Goal: Task Accomplishment & Management: Manage account settings

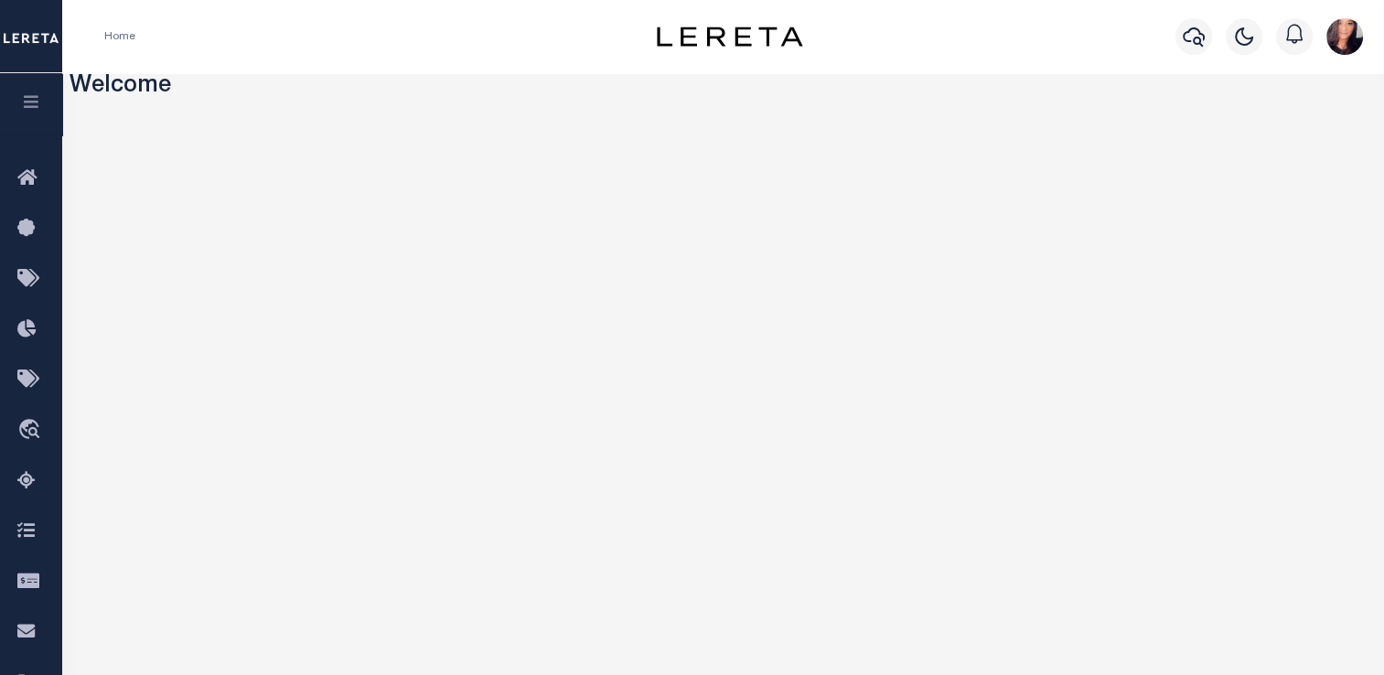
click at [33, 100] on icon "button" at bounding box center [31, 101] width 21 height 16
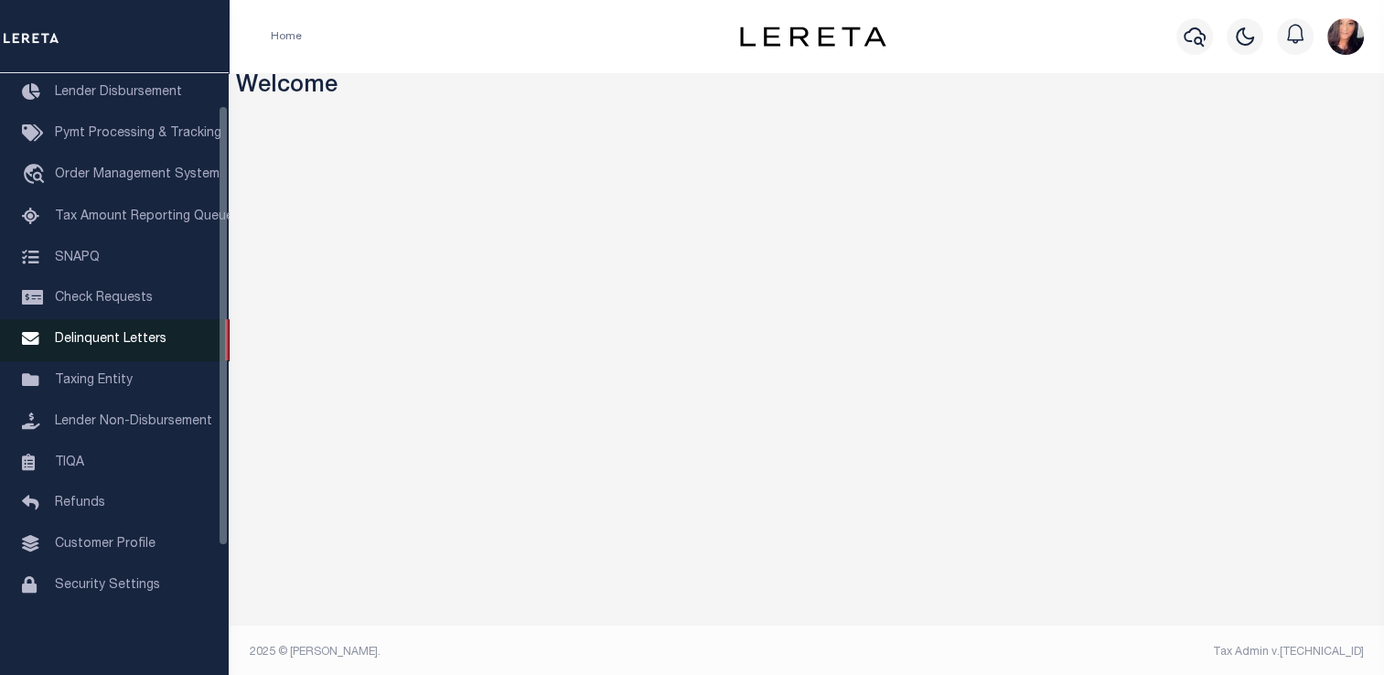
scroll to position [219, 0]
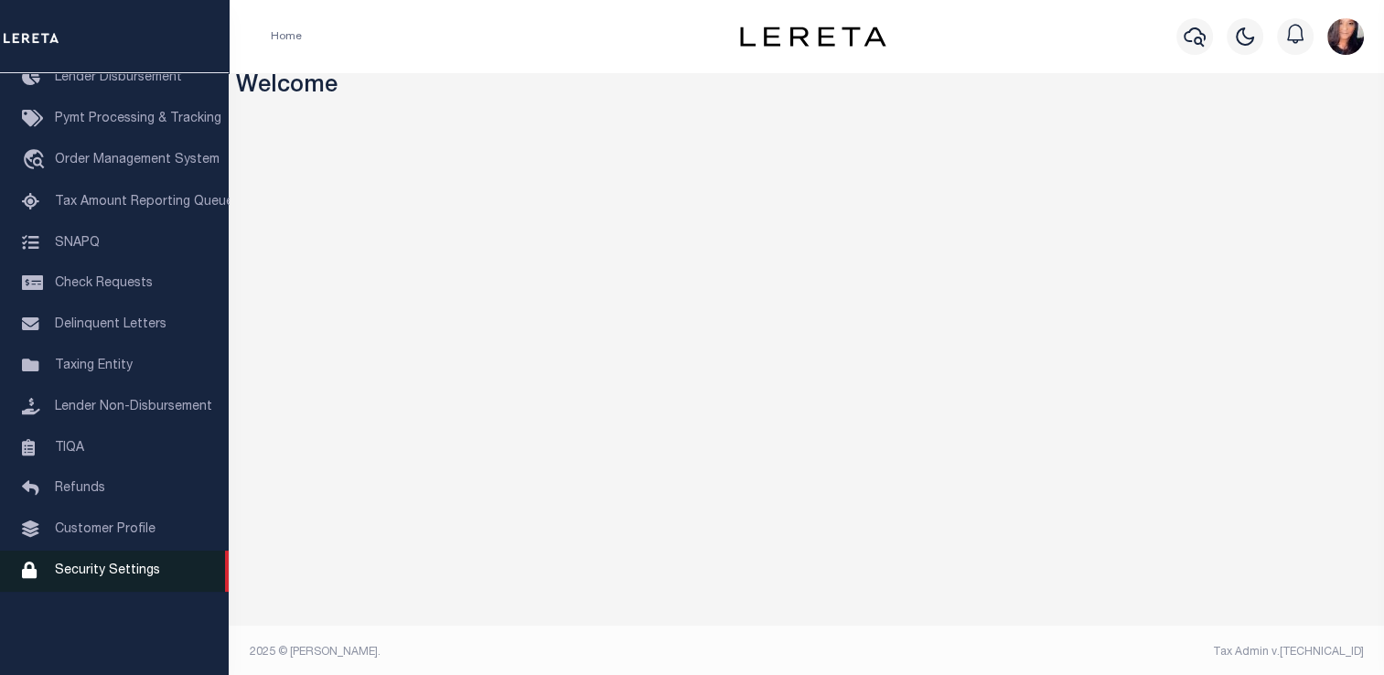
click at [80, 577] on span "Security Settings" at bounding box center [107, 571] width 105 height 13
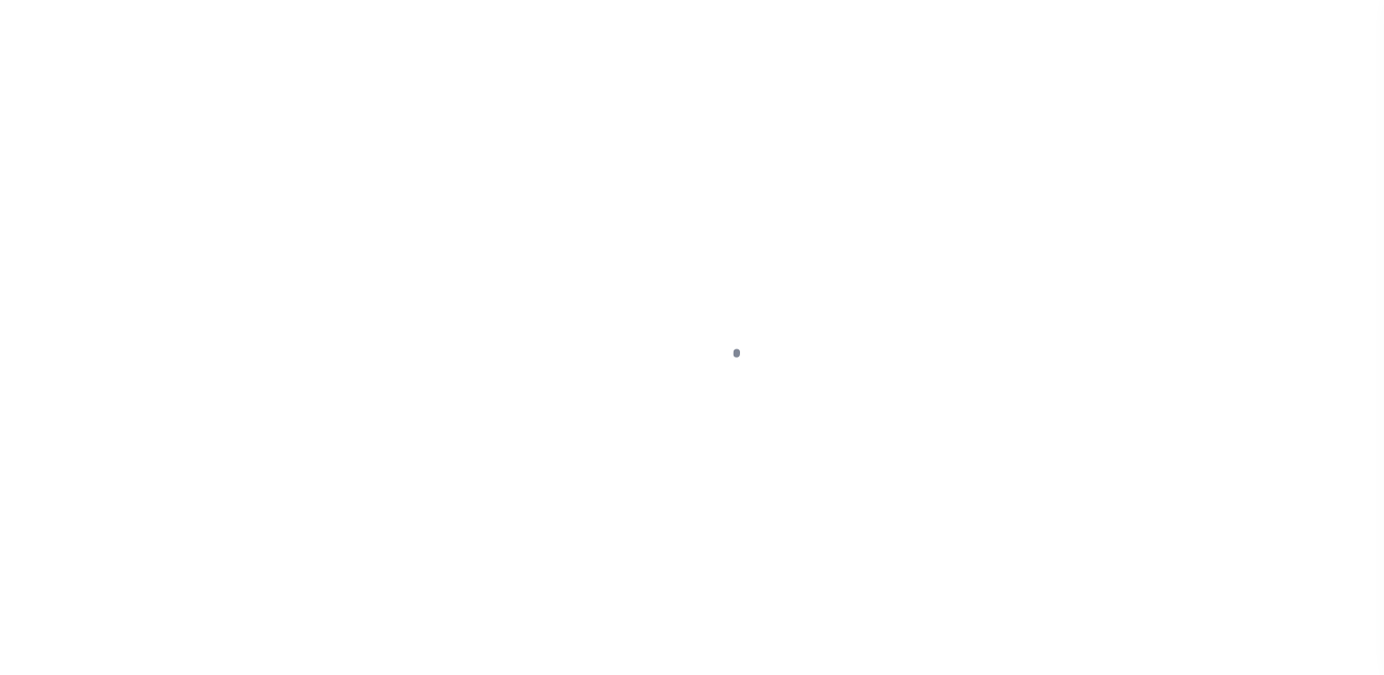
select select "100"
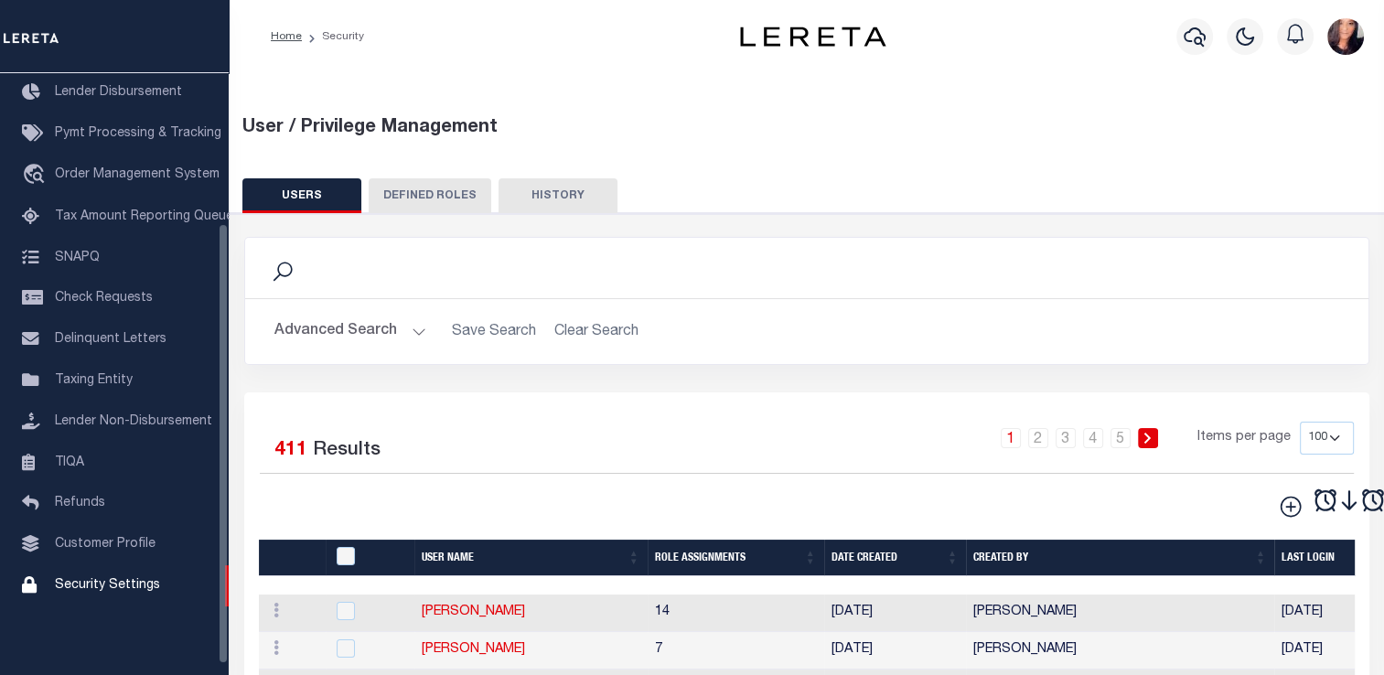
scroll to position [205, 0]
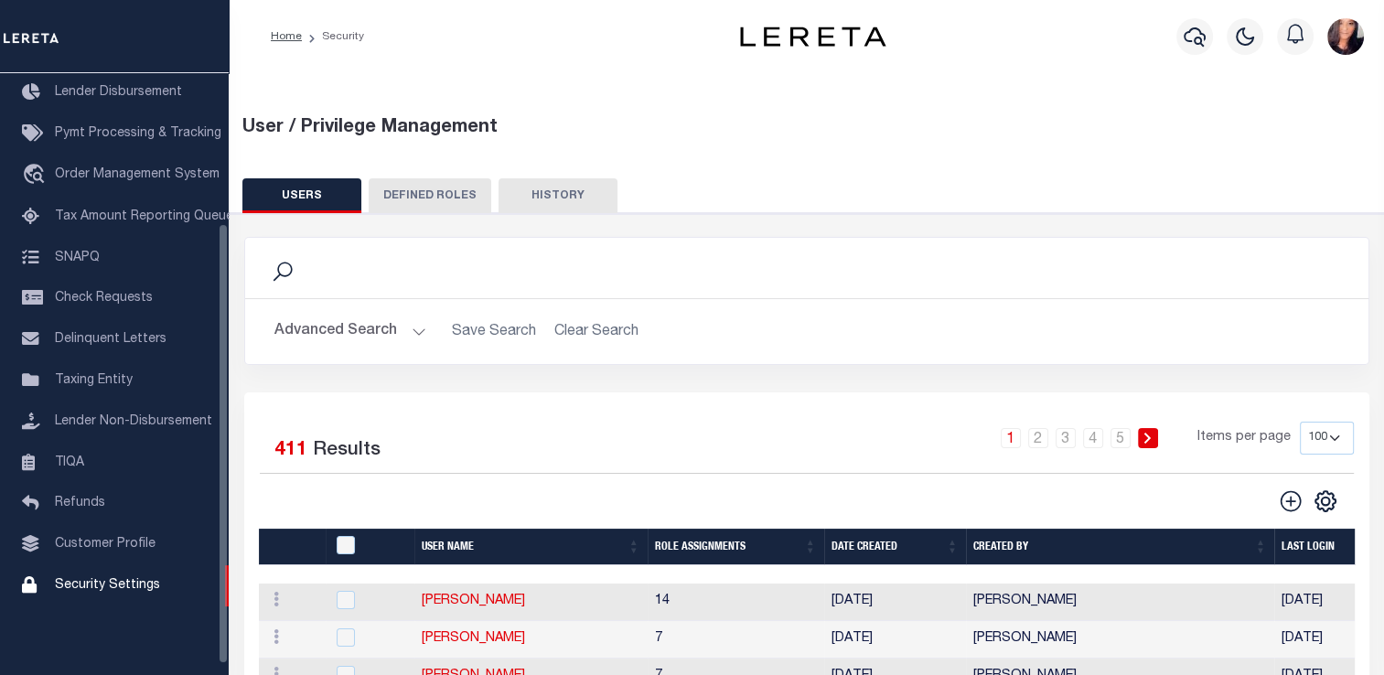
click at [412, 327] on button "Advanced Search" at bounding box center [350, 332] width 152 height 36
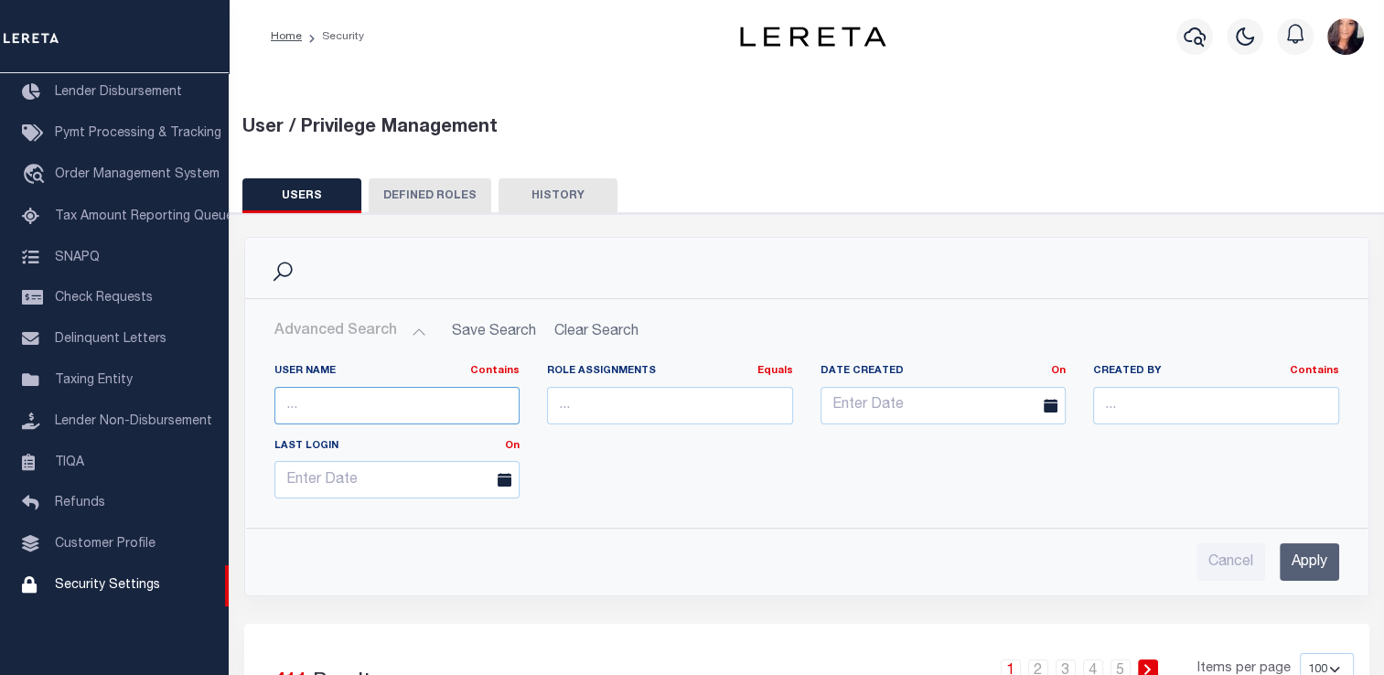
click at [364, 411] on input "text" at bounding box center [397, 406] width 246 height 38
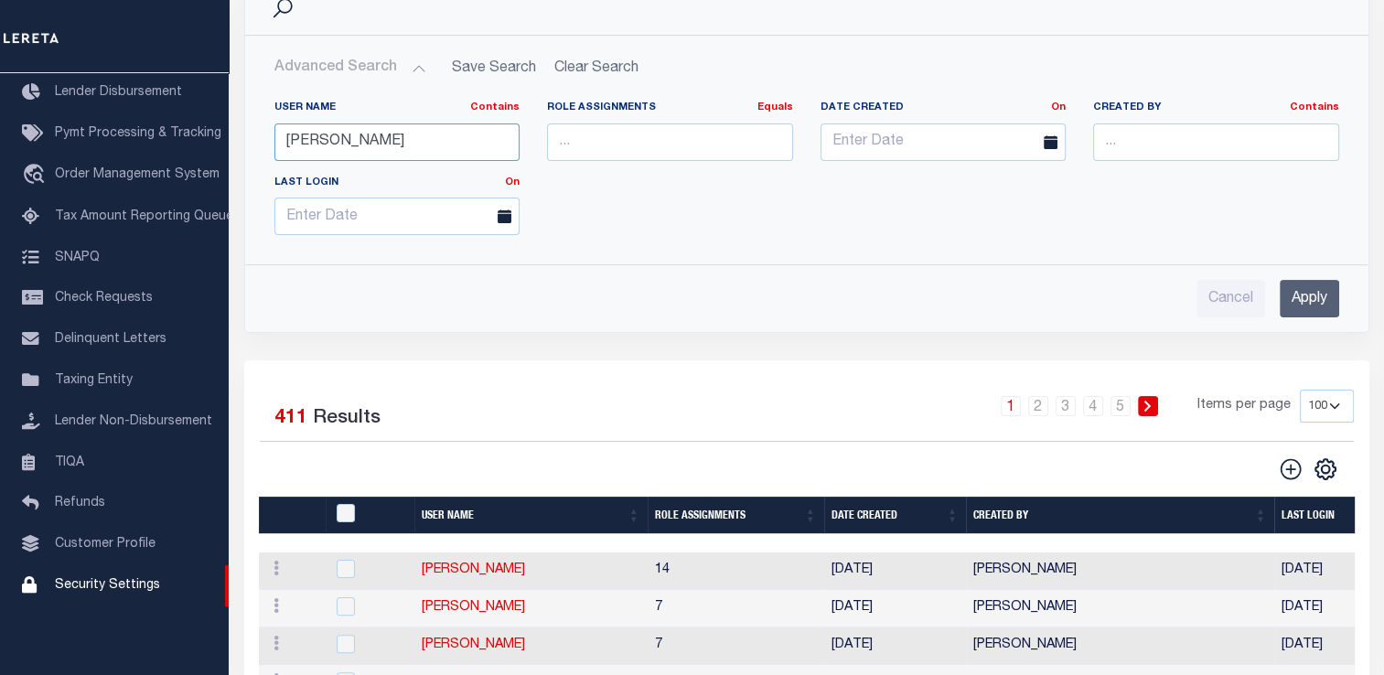
scroll to position [274, 0]
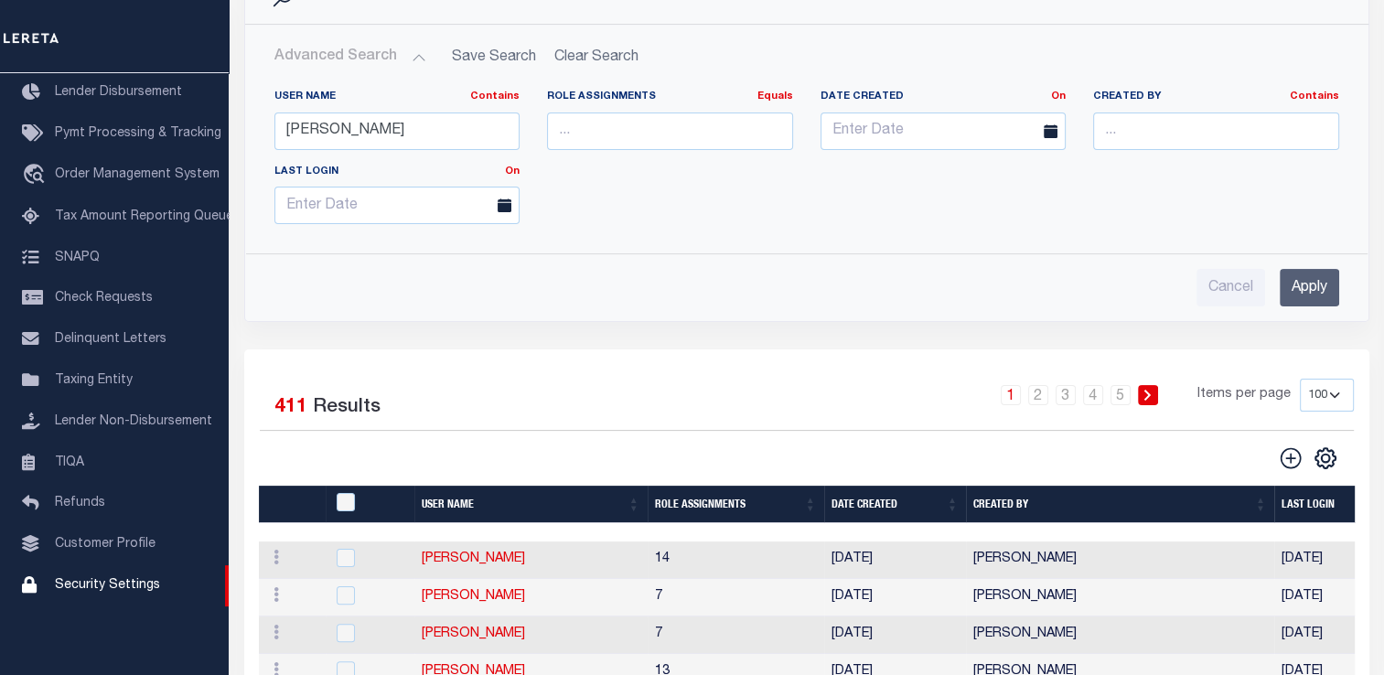
click at [1304, 276] on input "Apply" at bounding box center [1309, 288] width 59 height 38
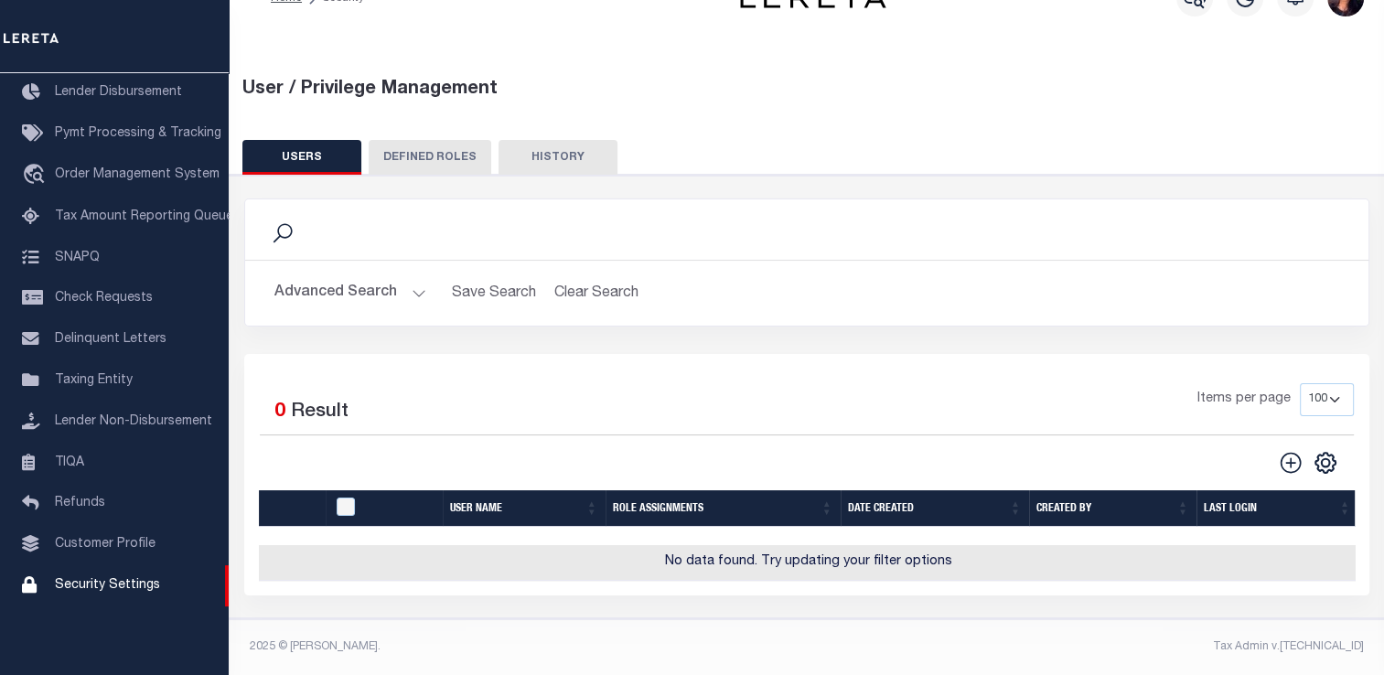
scroll to position [49, 0]
click at [406, 276] on button "Advanced Search" at bounding box center [350, 293] width 152 height 36
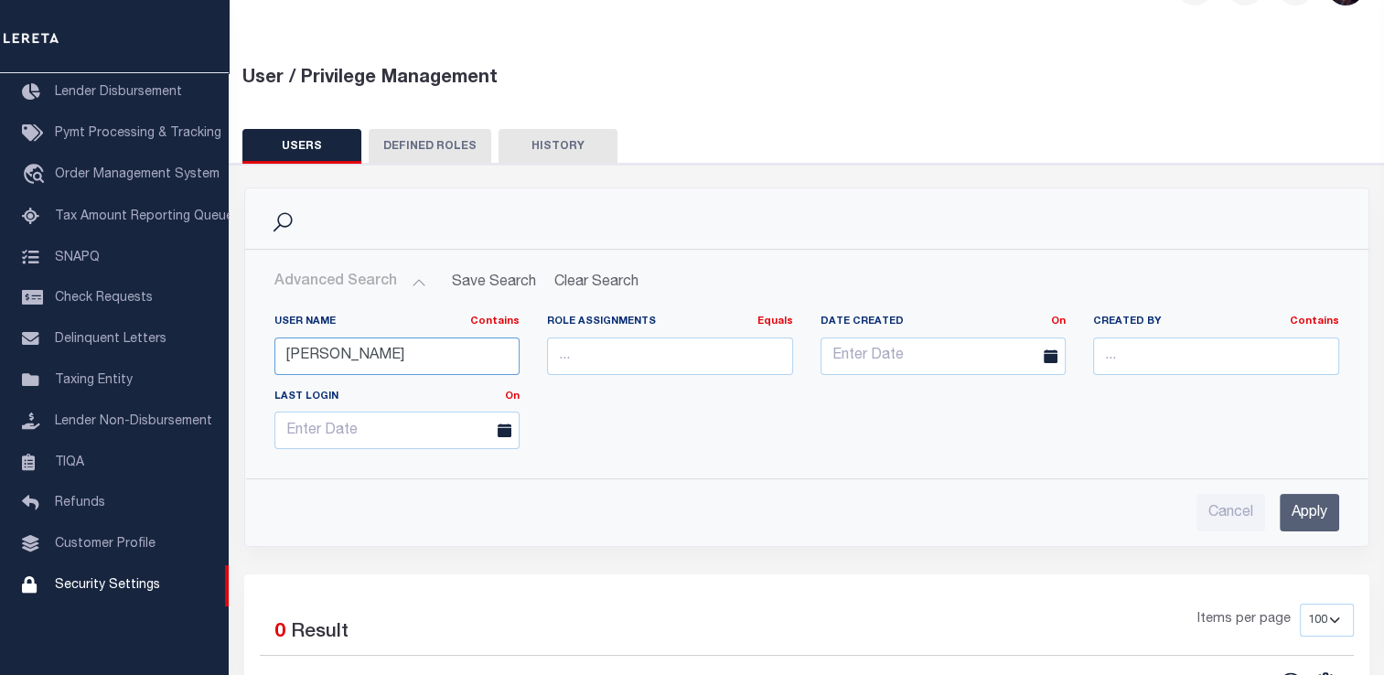
drag, startPoint x: 370, startPoint y: 360, endPoint x: 250, endPoint y: 351, distance: 120.1
click at [250, 351] on div "User Name Contains Contains Is [PERSON_NAME] Role Assignments Equals Equals Is …" at bounding box center [807, 382] width 1122 height 164
click at [743, 405] on div "User Name Contains Contains Is cook Role Assignments Equals Equals Is Not Equal…" at bounding box center [807, 389] width 1092 height 149
click at [467, 145] on button "DEFINED ROLES" at bounding box center [430, 146] width 123 height 35
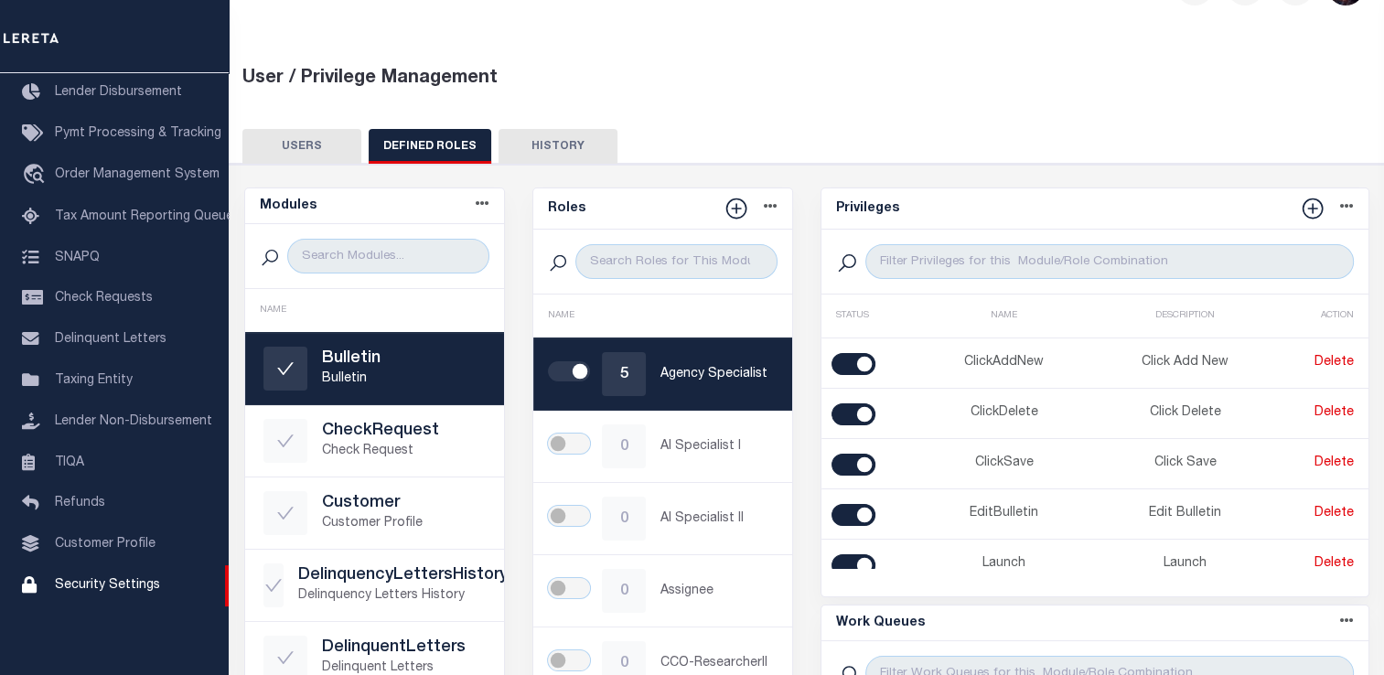
click at [292, 145] on button "USERS" at bounding box center [301, 146] width 119 height 35
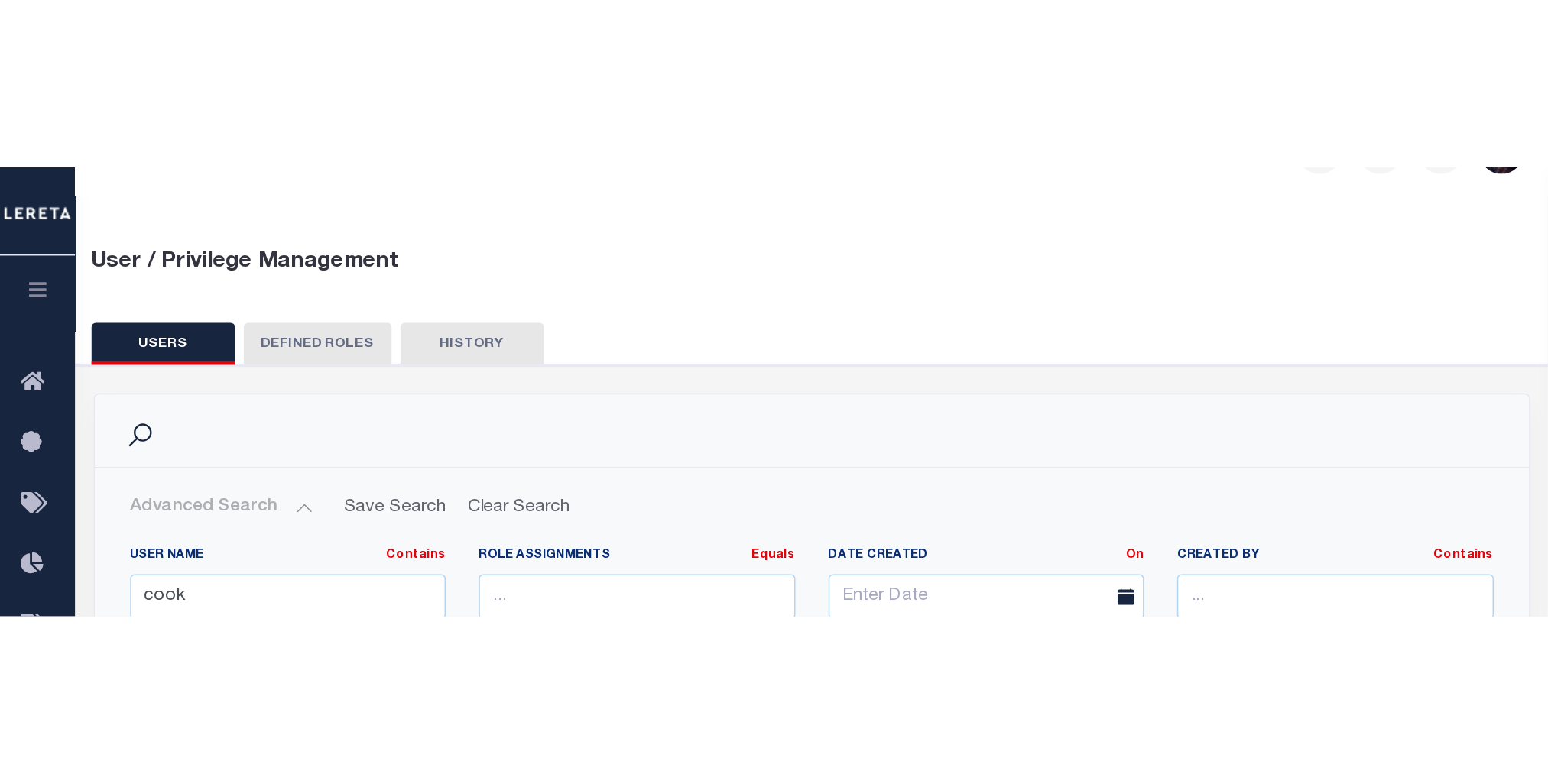
scroll to position [25, 0]
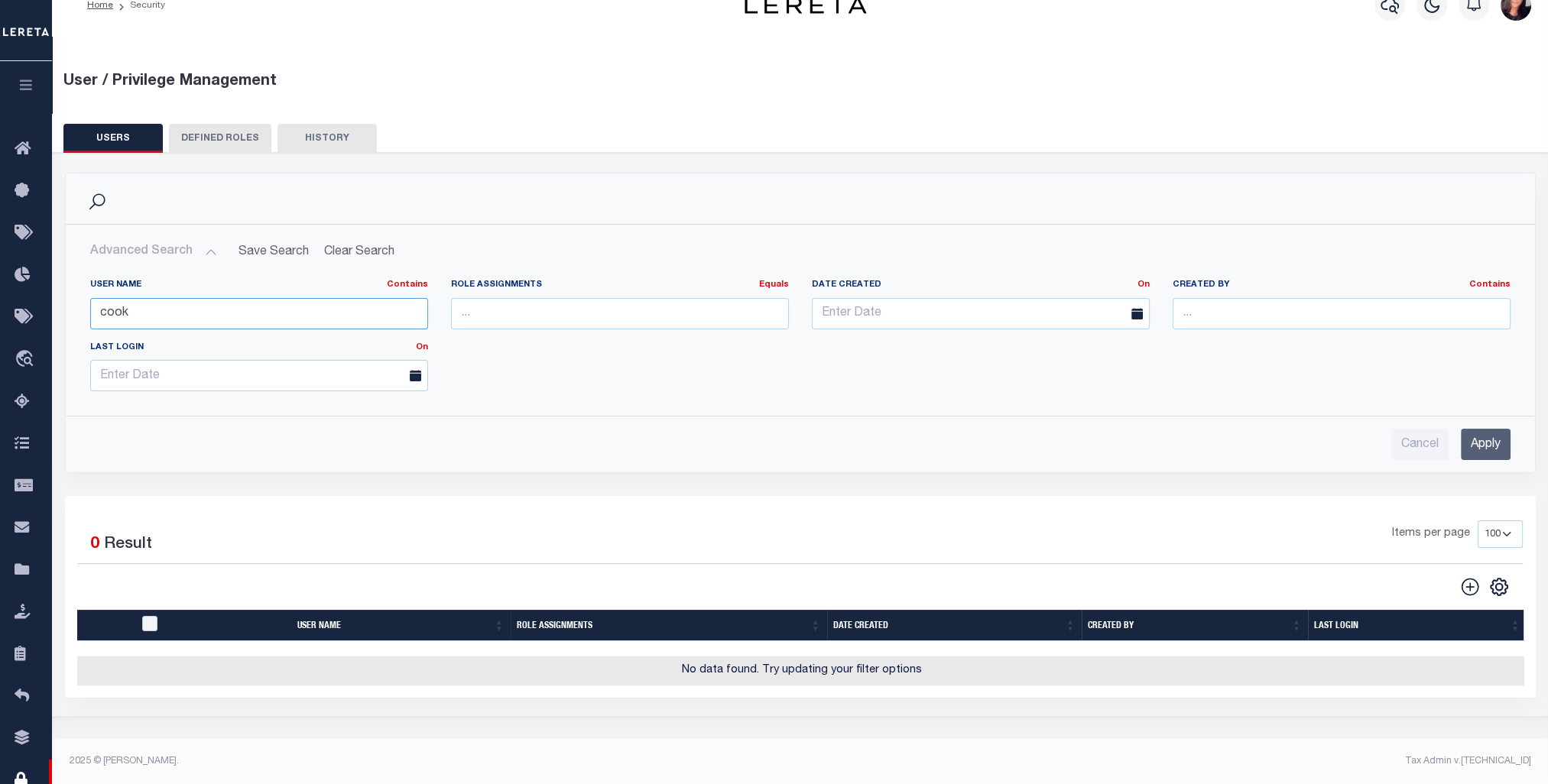
click at [205, 319] on input "cook" at bounding box center [259, 314] width 338 height 32
drag, startPoint x: 226, startPoint y: 311, endPoint x: 64, endPoint y: 310, distance: 162.0
click at [66, 310] on div "Advanced Search Save Search Clear Search UsersGridWrapper_dynamictable_____Defa…" at bounding box center [800, 348] width 1469 height 247
click at [1155, 432] on input "Apply" at bounding box center [1485, 444] width 49 height 32
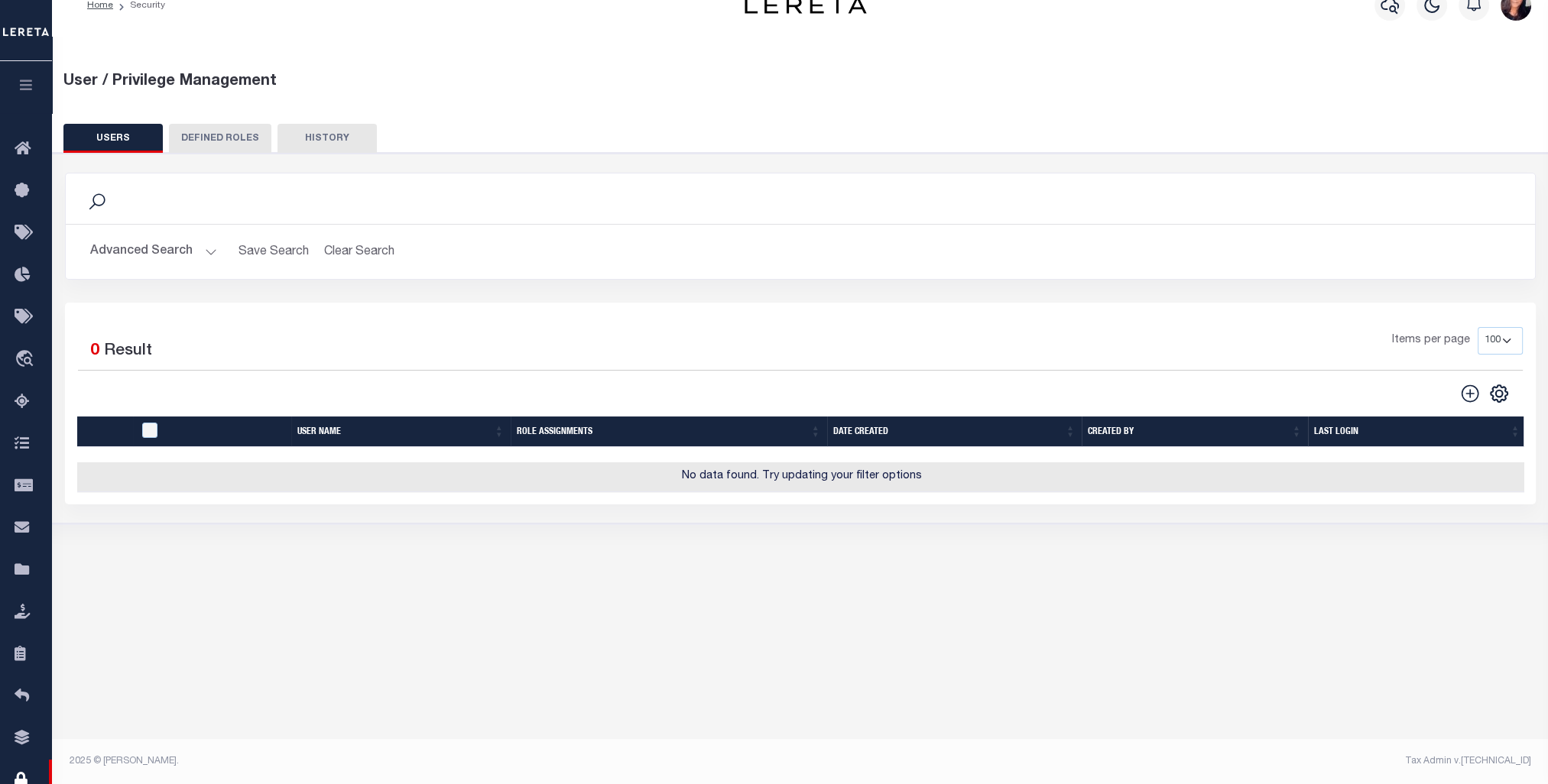
click at [211, 245] on button "Advanced Search" at bounding box center [154, 252] width 127 height 30
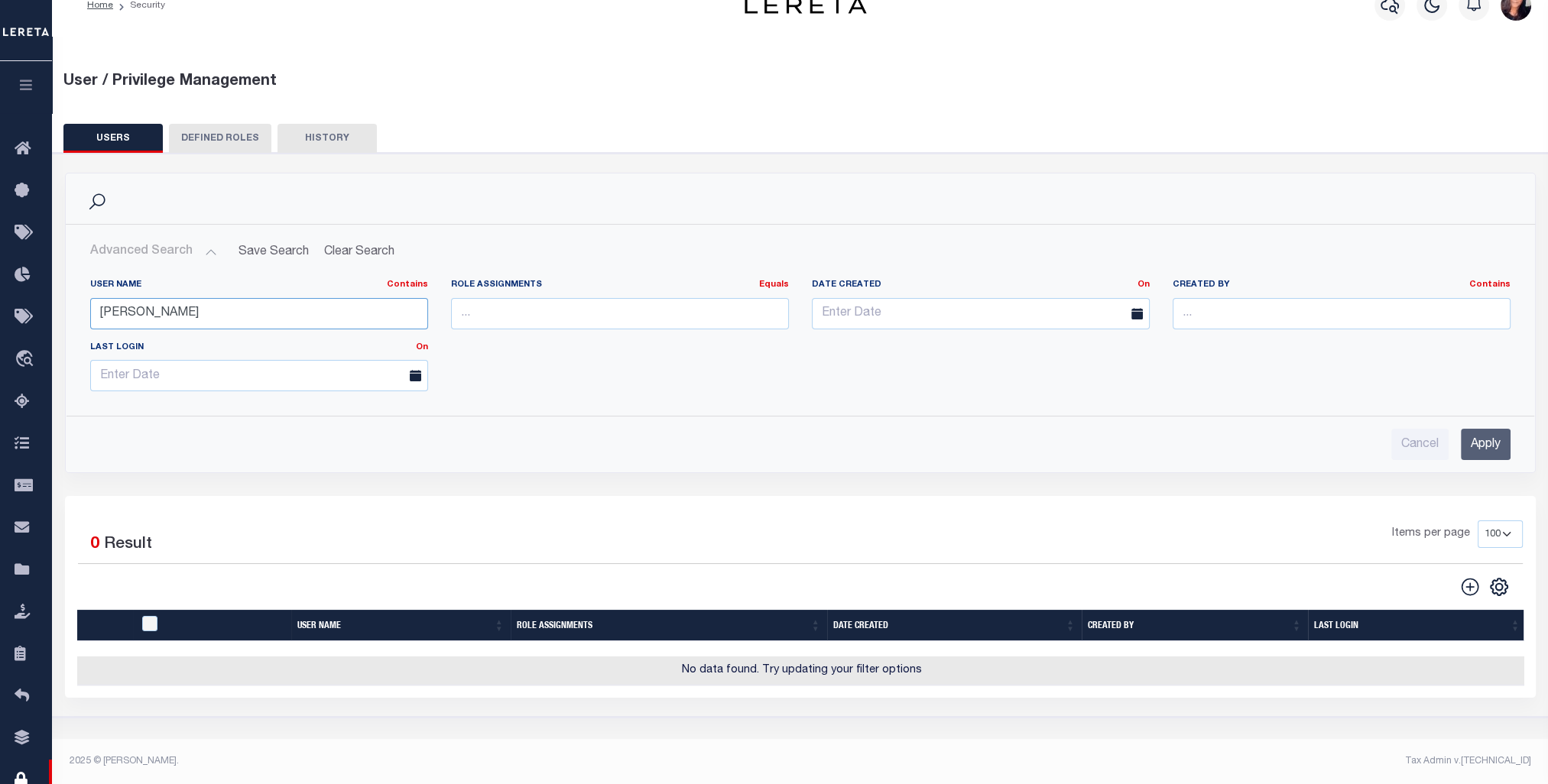
drag, startPoint x: 160, startPoint y: 311, endPoint x: 55, endPoint y: 309, distance: 105.0
click at [55, 309] on div "Search Advanced Search Save Search Clear Search UsersGridWrapper_dynamictable__…" at bounding box center [800, 334] width 1494 height 323
click at [1155, 442] on input "Apply" at bounding box center [1485, 444] width 49 height 32
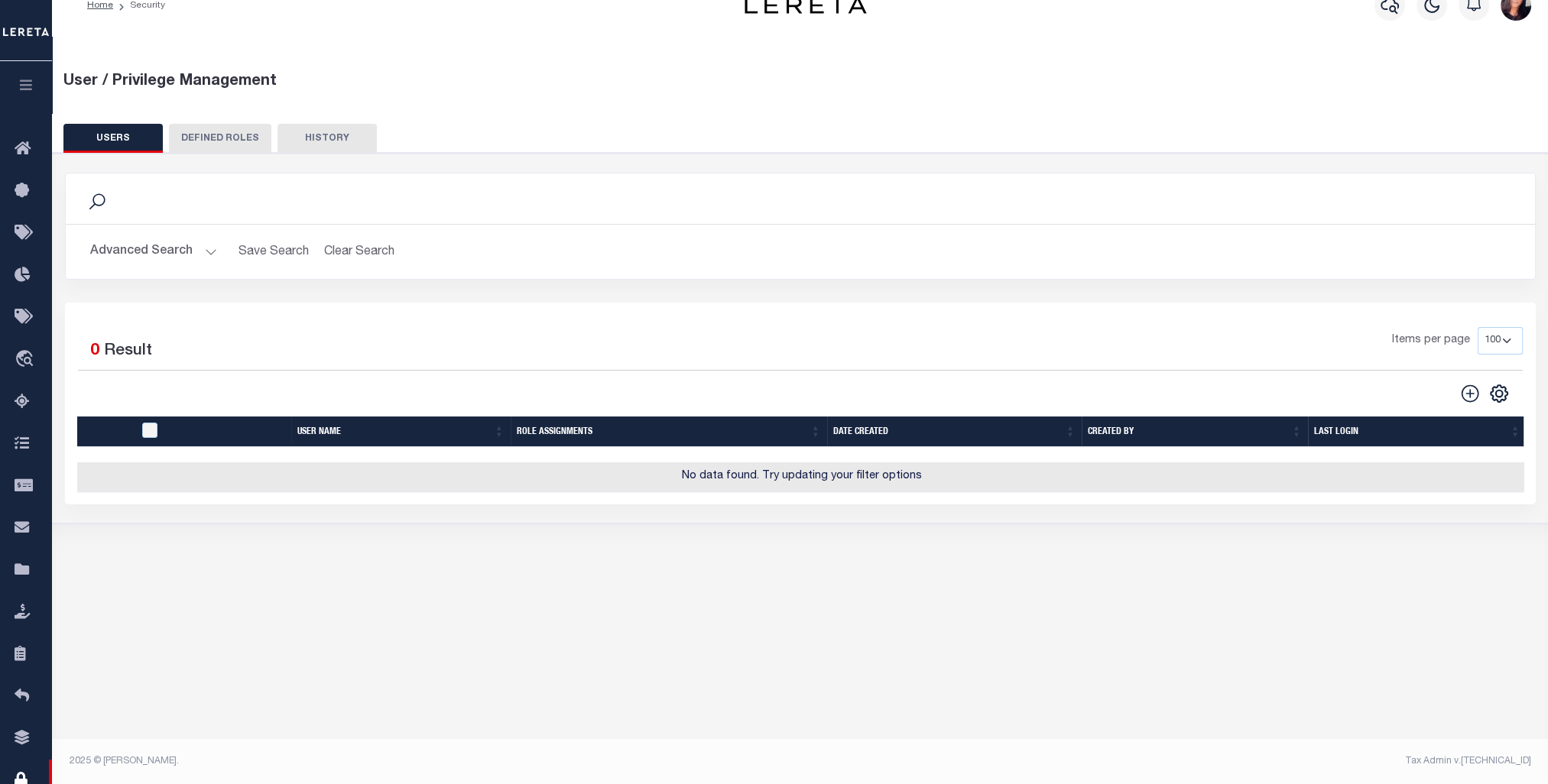
click at [196, 244] on button "Advanced Search" at bounding box center [154, 252] width 127 height 30
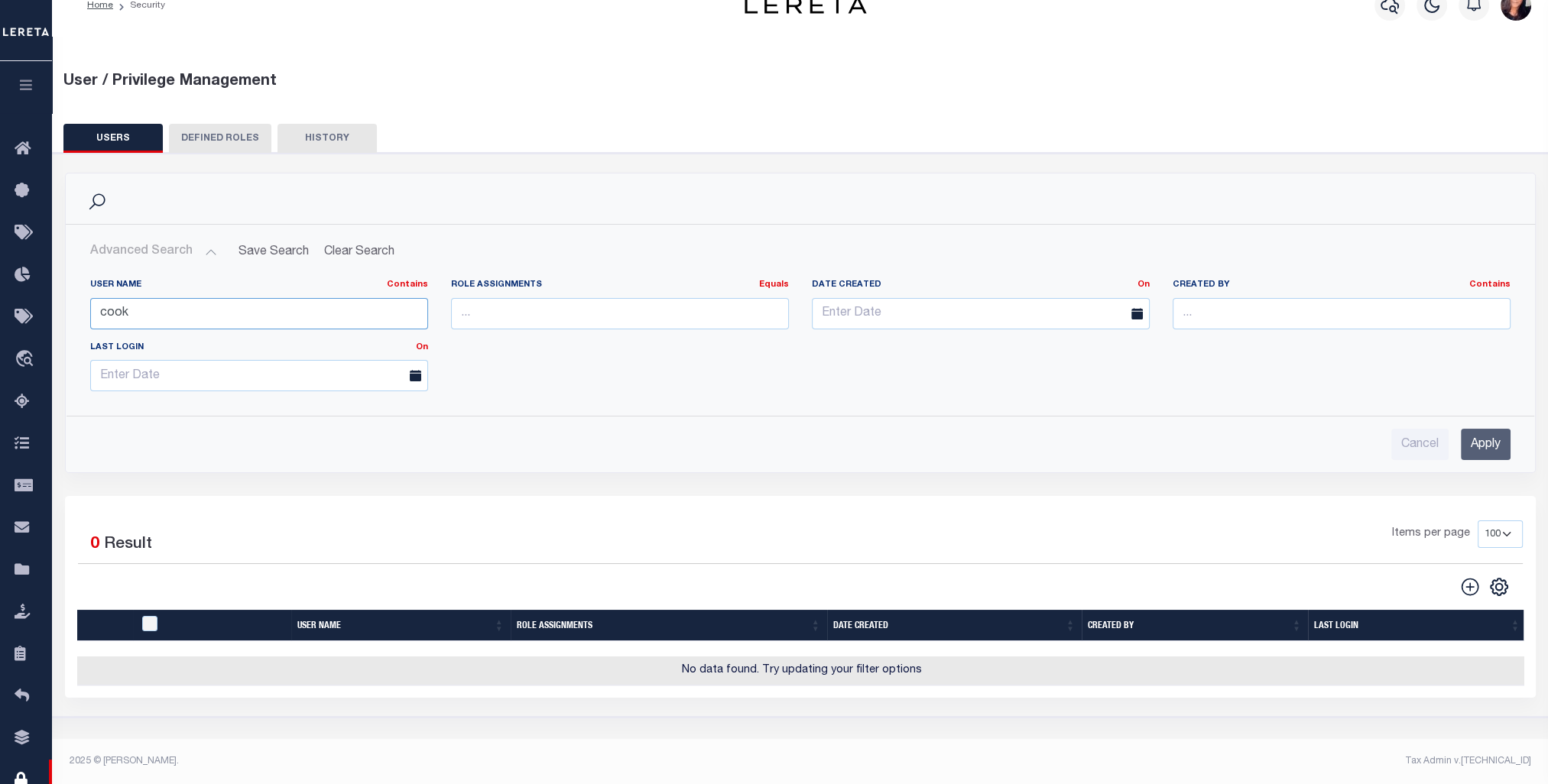
drag, startPoint x: 165, startPoint y: 306, endPoint x: 84, endPoint y: 306, distance: 81.0
click at [84, 306] on div "User Name Contains Contains Is cook" at bounding box center [259, 310] width 361 height 63
type input "[PERSON_NAME]"
click at [1155, 451] on input "Apply" at bounding box center [1485, 444] width 49 height 32
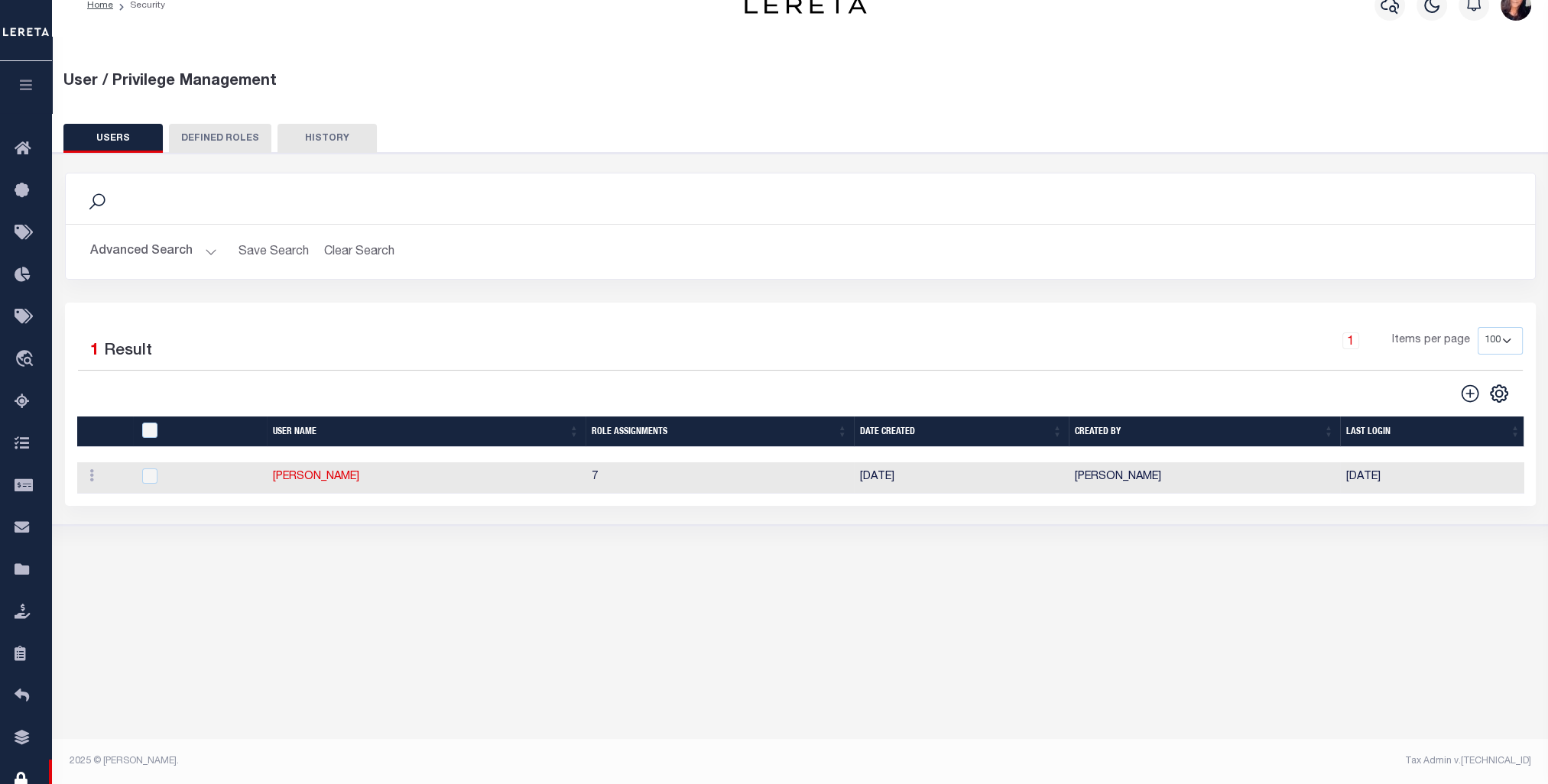
drag, startPoint x: 1071, startPoint y: 476, endPoint x: 1172, endPoint y: 478, distance: 101.0
click at [1155, 478] on td "[PERSON_NAME]" at bounding box center [1204, 478] width 272 height 32
checkbox input "true"
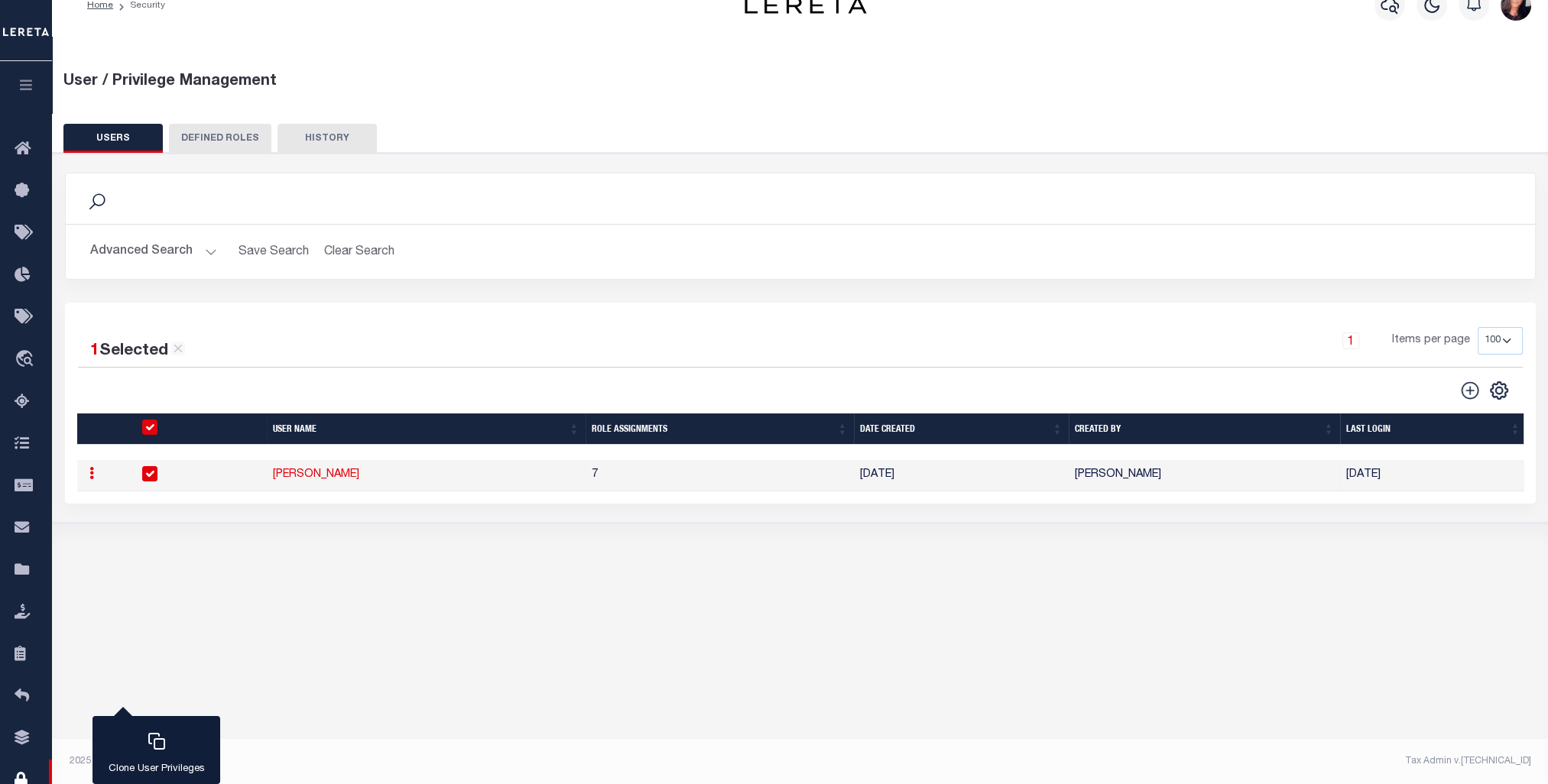
click at [33, 76] on button "button" at bounding box center [26, 87] width 52 height 52
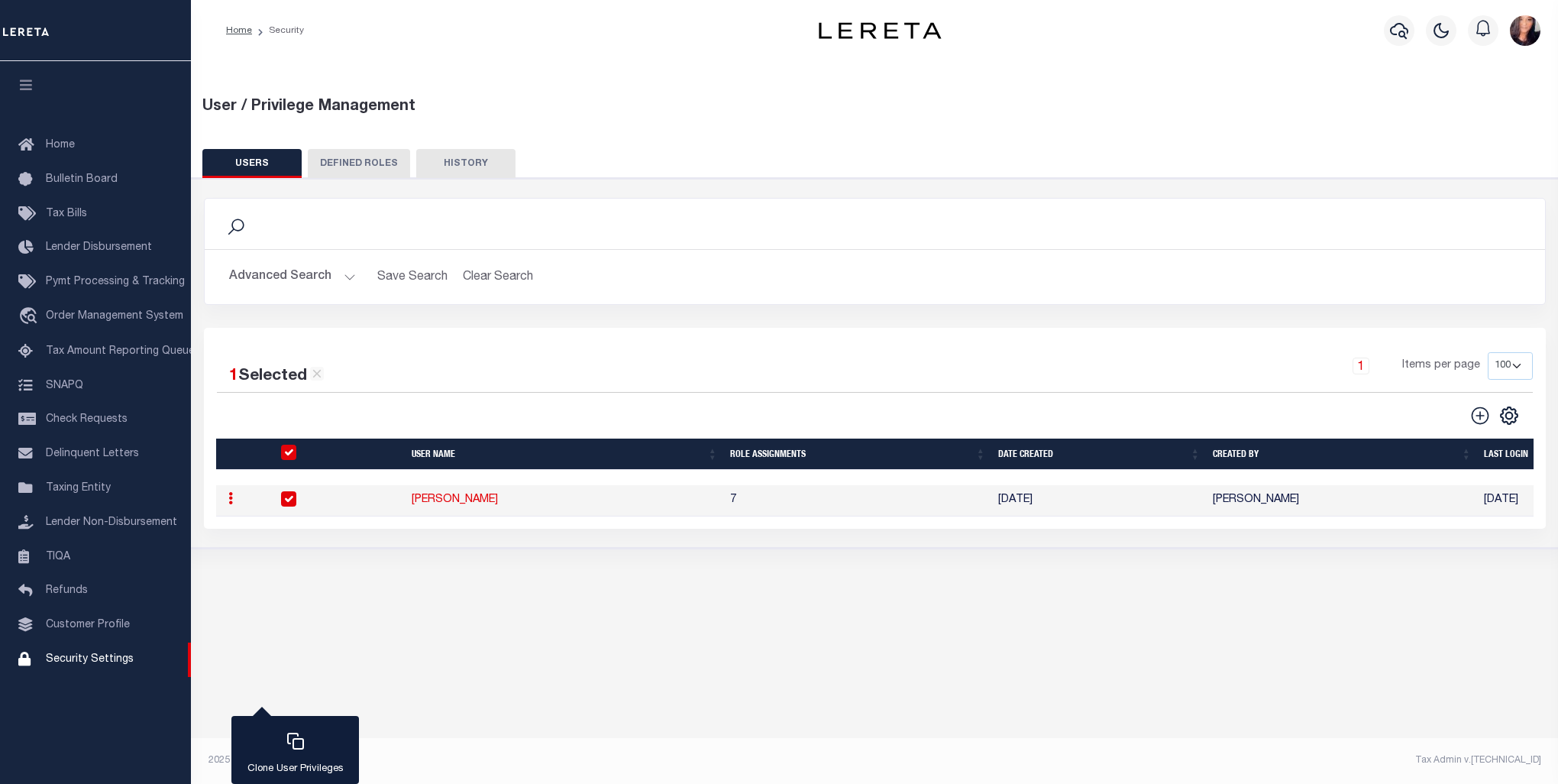
click at [841, 563] on div "User / Privilege Management USERS DEFINED ROLES Is 1" at bounding box center [875, 413] width 1368 height 705
click at [337, 276] on button "Advanced Search" at bounding box center [292, 277] width 127 height 30
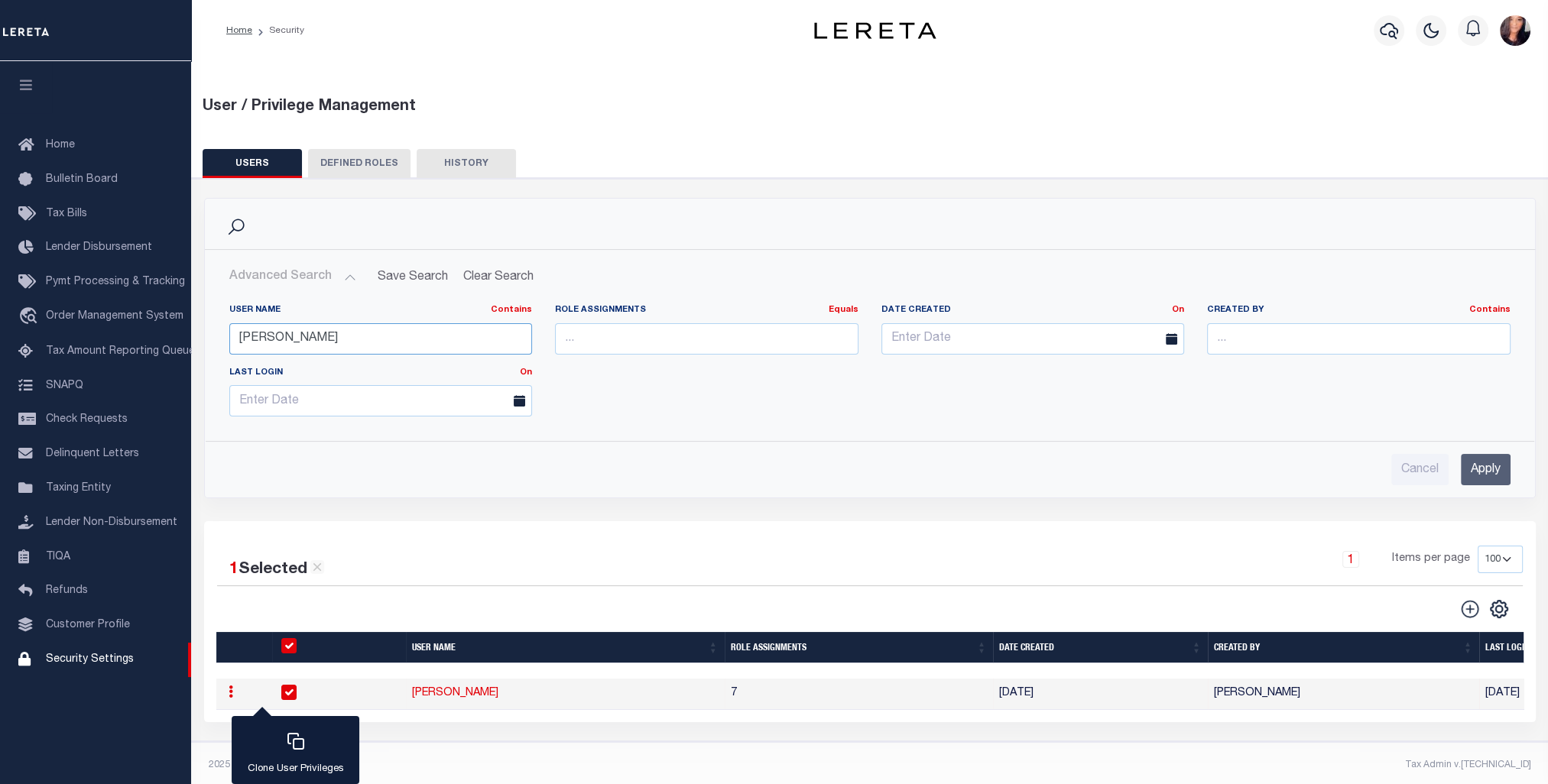
drag, startPoint x: 341, startPoint y: 328, endPoint x: 191, endPoint y: 329, distance: 150.0
click at [193, 329] on div "Search Advanced Search Save Search Clear Search UsersGridWrapper_dynamictable__…" at bounding box center [870, 359] width 1354 height 323
type input "[PERSON_NAME]"
click at [1155, 466] on input "Apply" at bounding box center [1485, 469] width 49 height 32
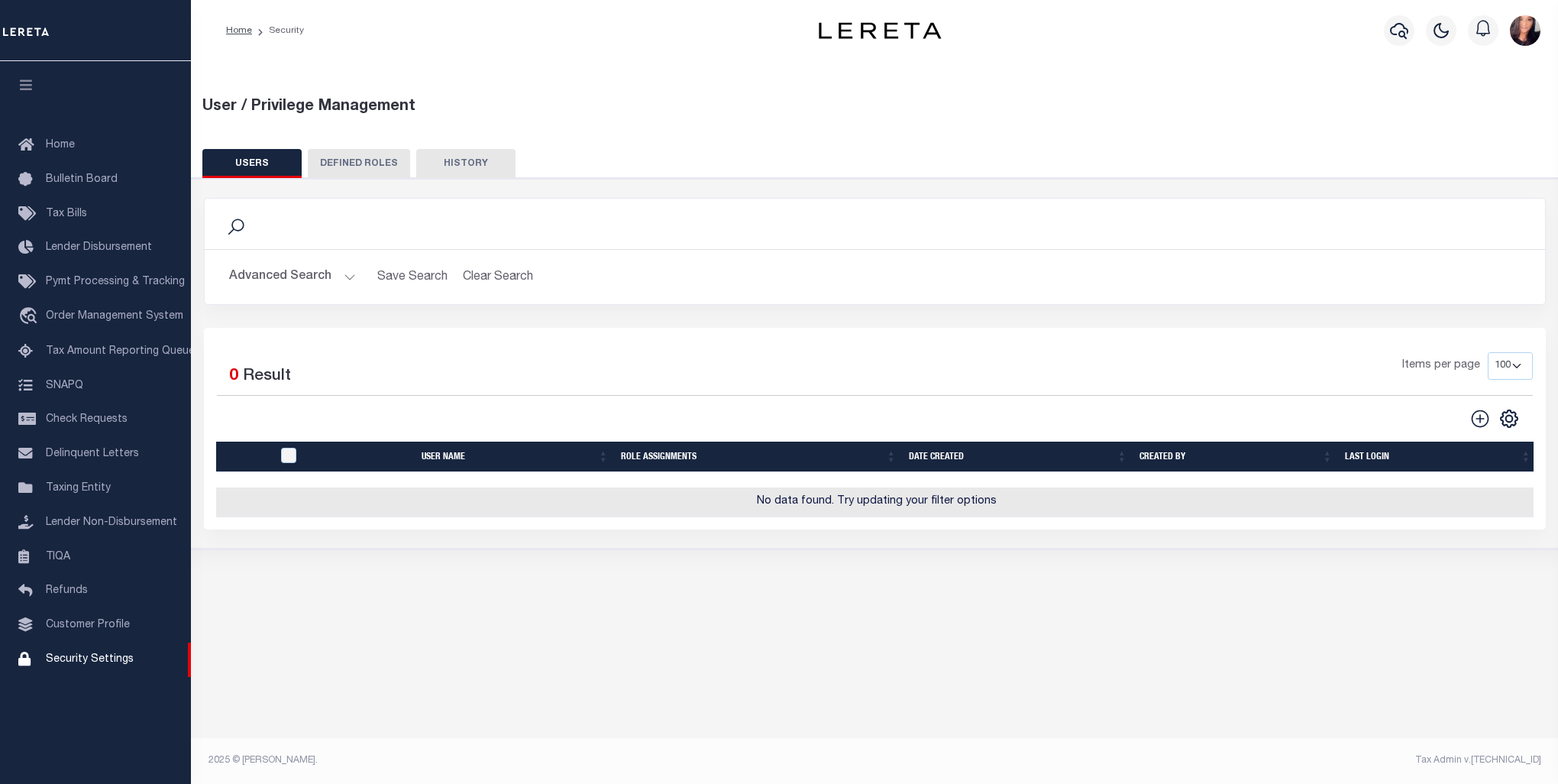
click at [343, 271] on button "Advanced Search" at bounding box center [292, 277] width 127 height 30
